Goal: Transaction & Acquisition: Purchase product/service

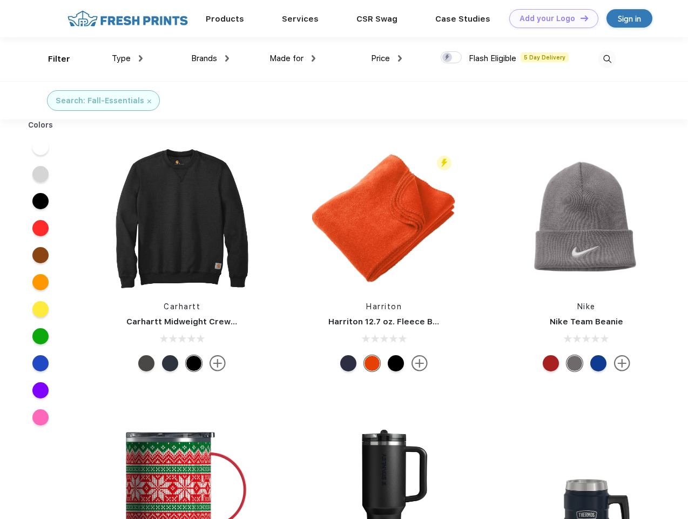
click at [550, 18] on link "Add your Logo Design Tool" at bounding box center [553, 18] width 89 height 19
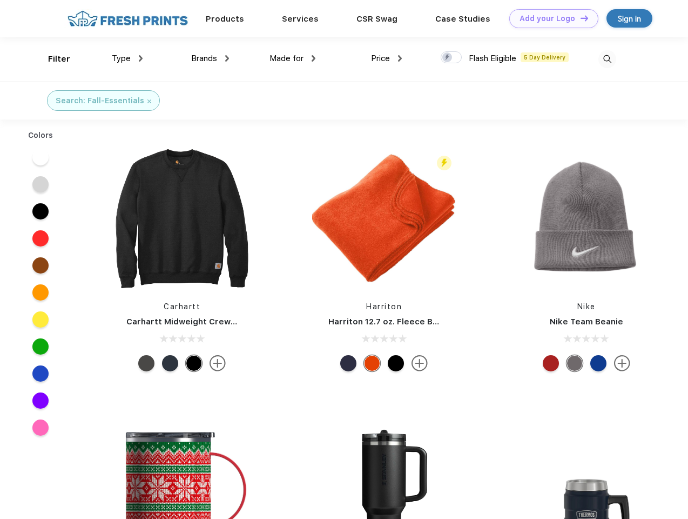
click at [0, 0] on div "Design Tool" at bounding box center [0, 0] width 0 height 0
click at [580, 18] on link "Add your Logo Design Tool" at bounding box center [553, 18] width 89 height 19
click at [52, 59] on div "Filter" at bounding box center [59, 59] width 22 height 12
click at [128, 58] on span "Type" at bounding box center [121, 58] width 19 height 10
click at [210, 58] on span "Brands" at bounding box center [204, 58] width 26 height 10
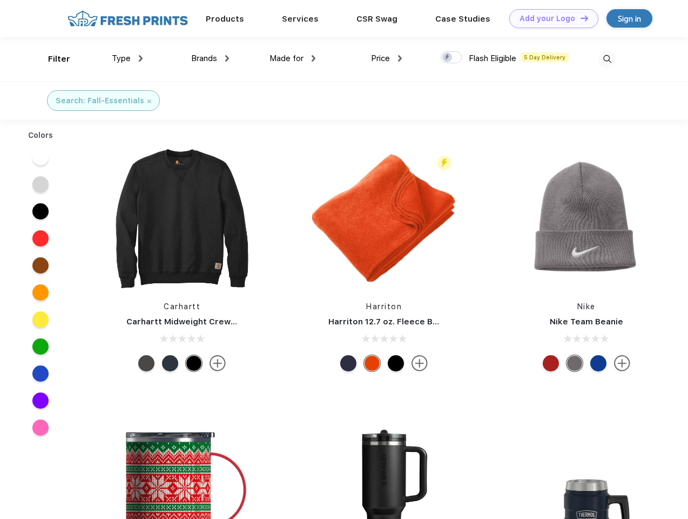
click at [293, 58] on span "Made for" at bounding box center [287, 58] width 34 height 10
click at [387, 58] on span "Price" at bounding box center [380, 58] width 19 height 10
click at [452, 58] on div at bounding box center [451, 57] width 21 height 12
click at [448, 58] on input "checkbox" at bounding box center [444, 54] width 7 height 7
click at [607, 59] on img at bounding box center [608, 59] width 18 height 18
